Goal: Communication & Community: Connect with others

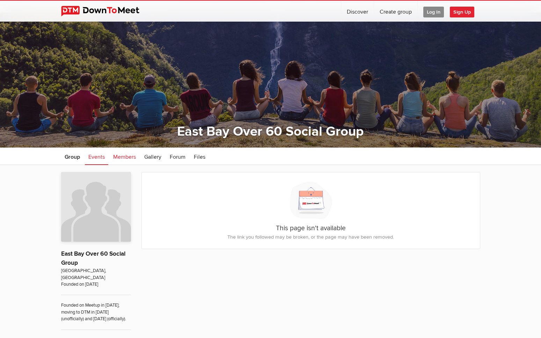
scroll to position [9, 0]
click at [127, 157] on span "Members" at bounding box center [124, 157] width 23 height 7
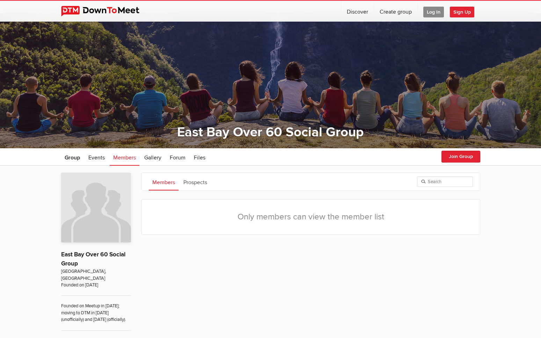
click at [441, 12] on span "Log In" at bounding box center [433, 12] width 21 height 11
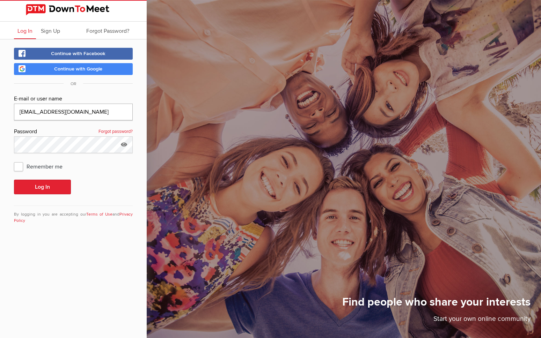
scroll to position [0, 0]
type input "[EMAIL_ADDRESS][DOMAIN_NAME]"
click at [18, 164] on span "Remember me" at bounding box center [42, 166] width 56 height 13
click at [14, 160] on input "Remember me" at bounding box center [14, 160] width 0 height 0
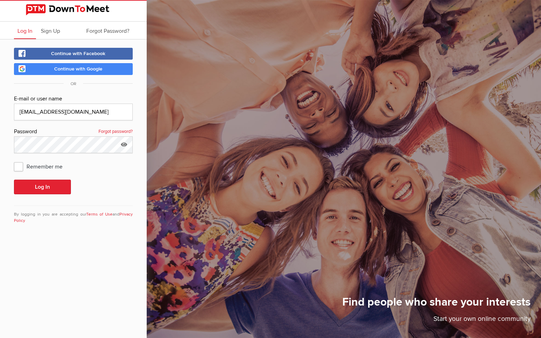
checkbox input "true"
click at [56, 186] on button "Log In" at bounding box center [42, 187] width 57 height 15
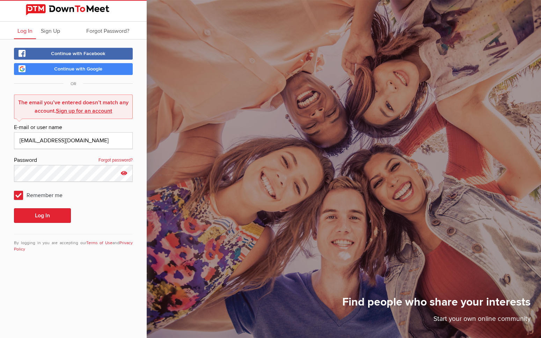
click at [124, 174] on icon at bounding box center [124, 173] width 10 height 16
